Goal: Navigation & Orientation: Find specific page/section

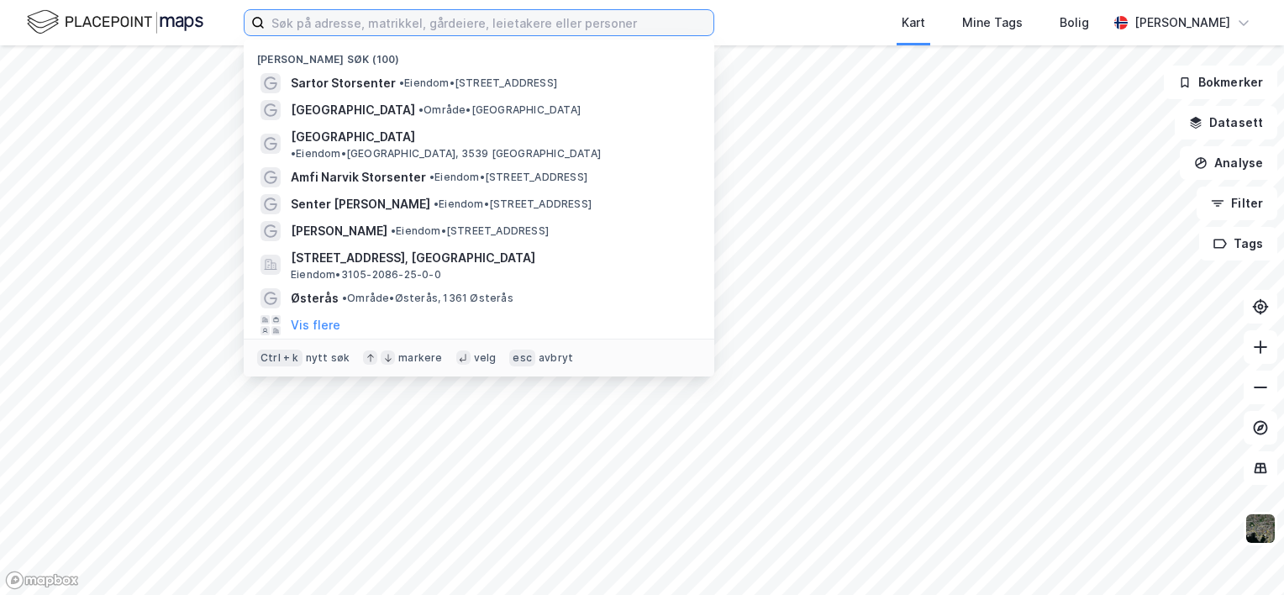
click at [303, 24] on input at bounding box center [489, 22] width 449 height 25
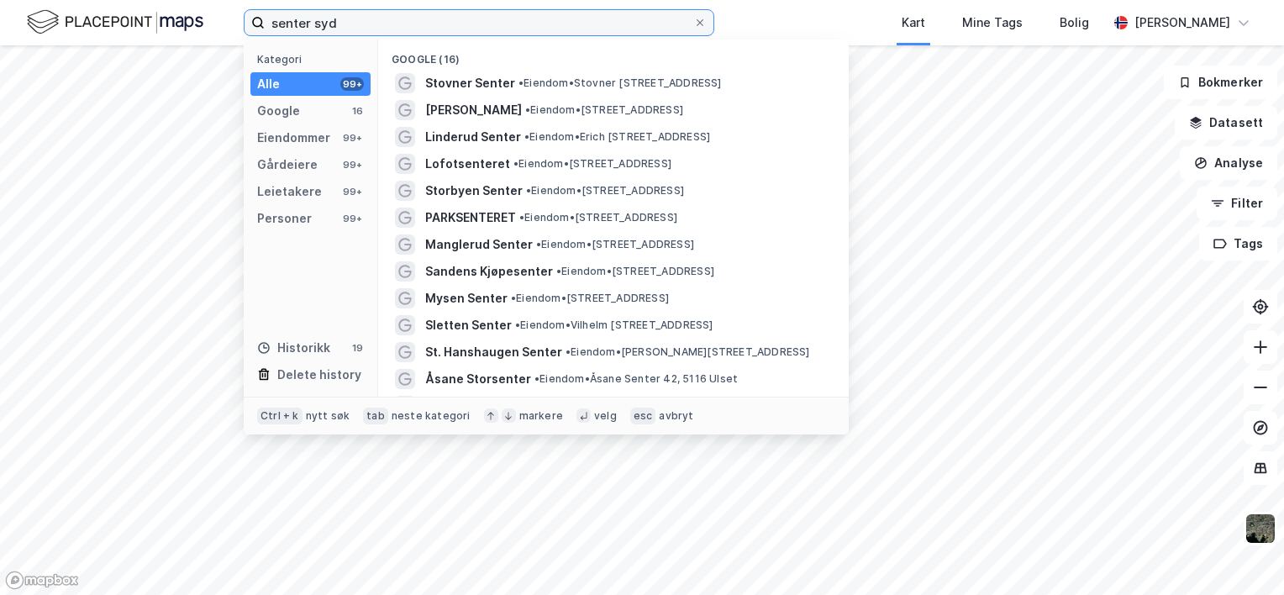
type input "senter syd"
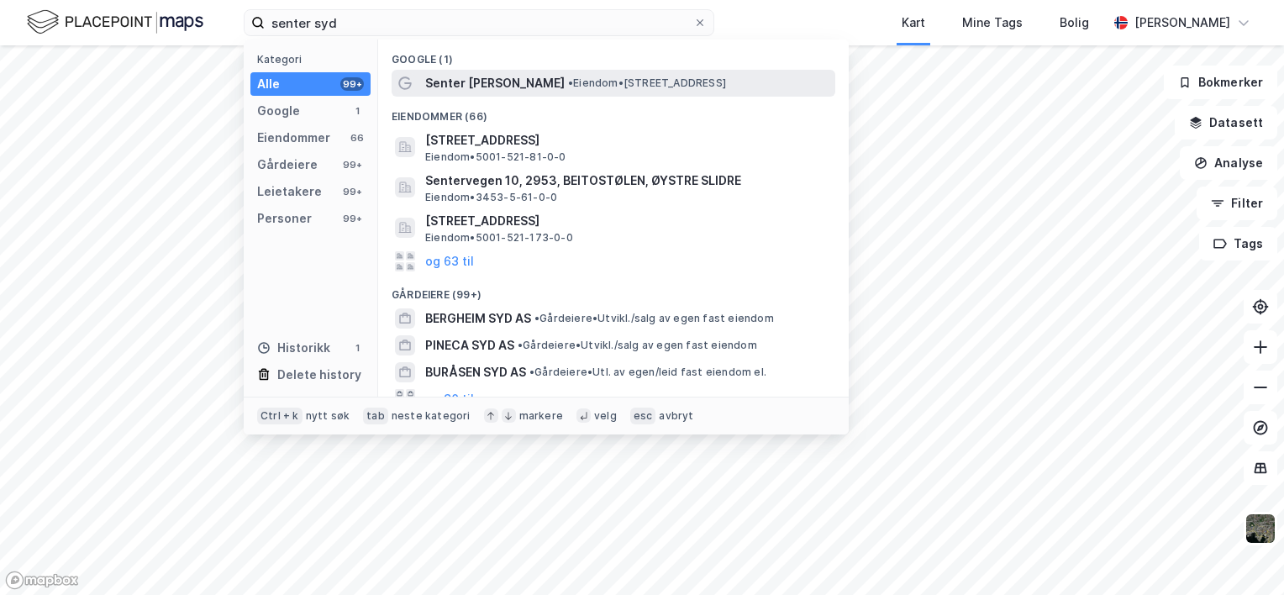
click at [491, 85] on span "Senter [PERSON_NAME]" at bounding box center [495, 83] width 140 height 20
